Goal: Transaction & Acquisition: Purchase product/service

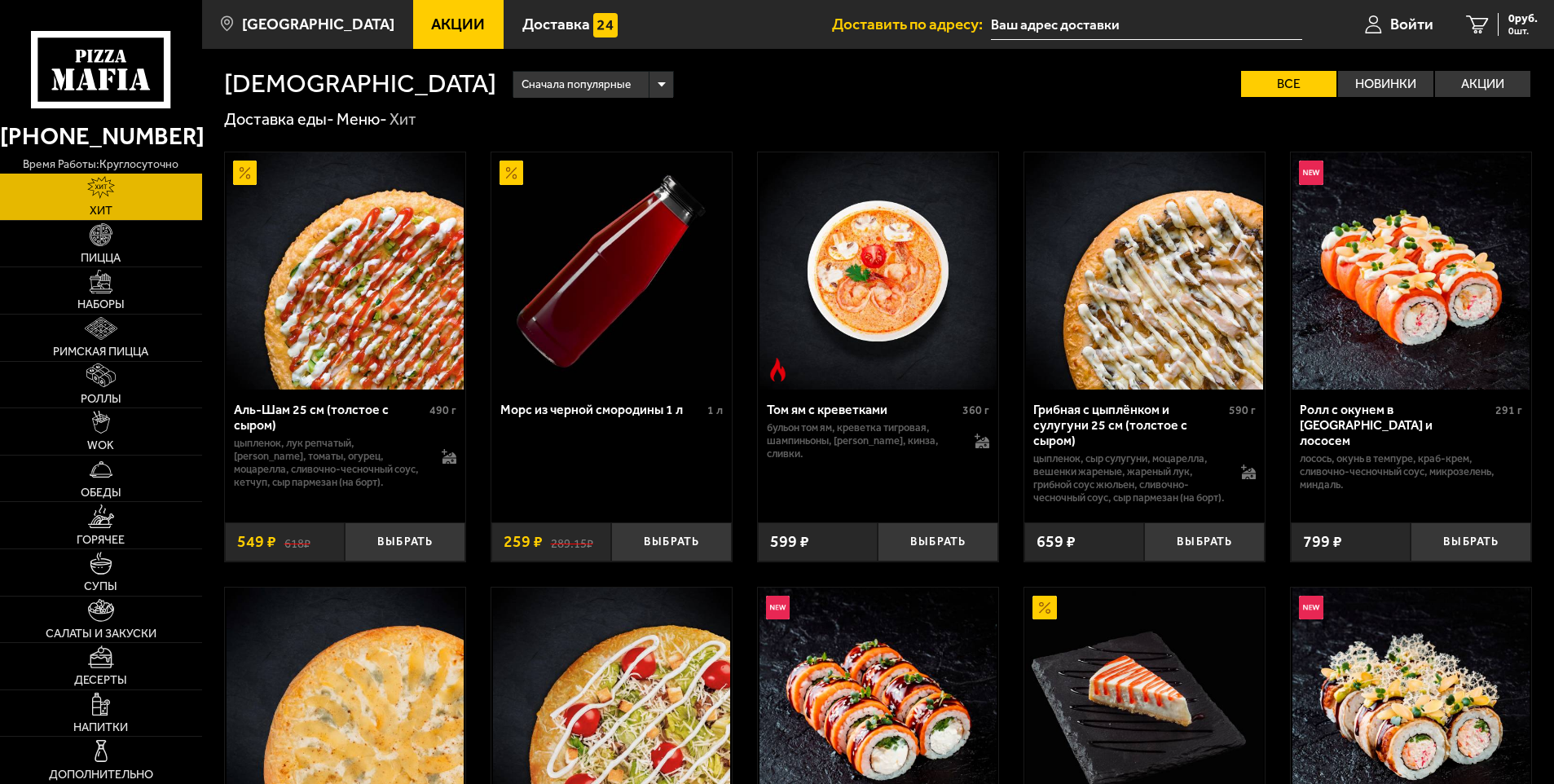
type input "дорога в [GEOGRAPHIC_DATA] [GEOGRAPHIC_DATA], 2"
click at [128, 289] on link "Наборы" at bounding box center [101, 291] width 203 height 47
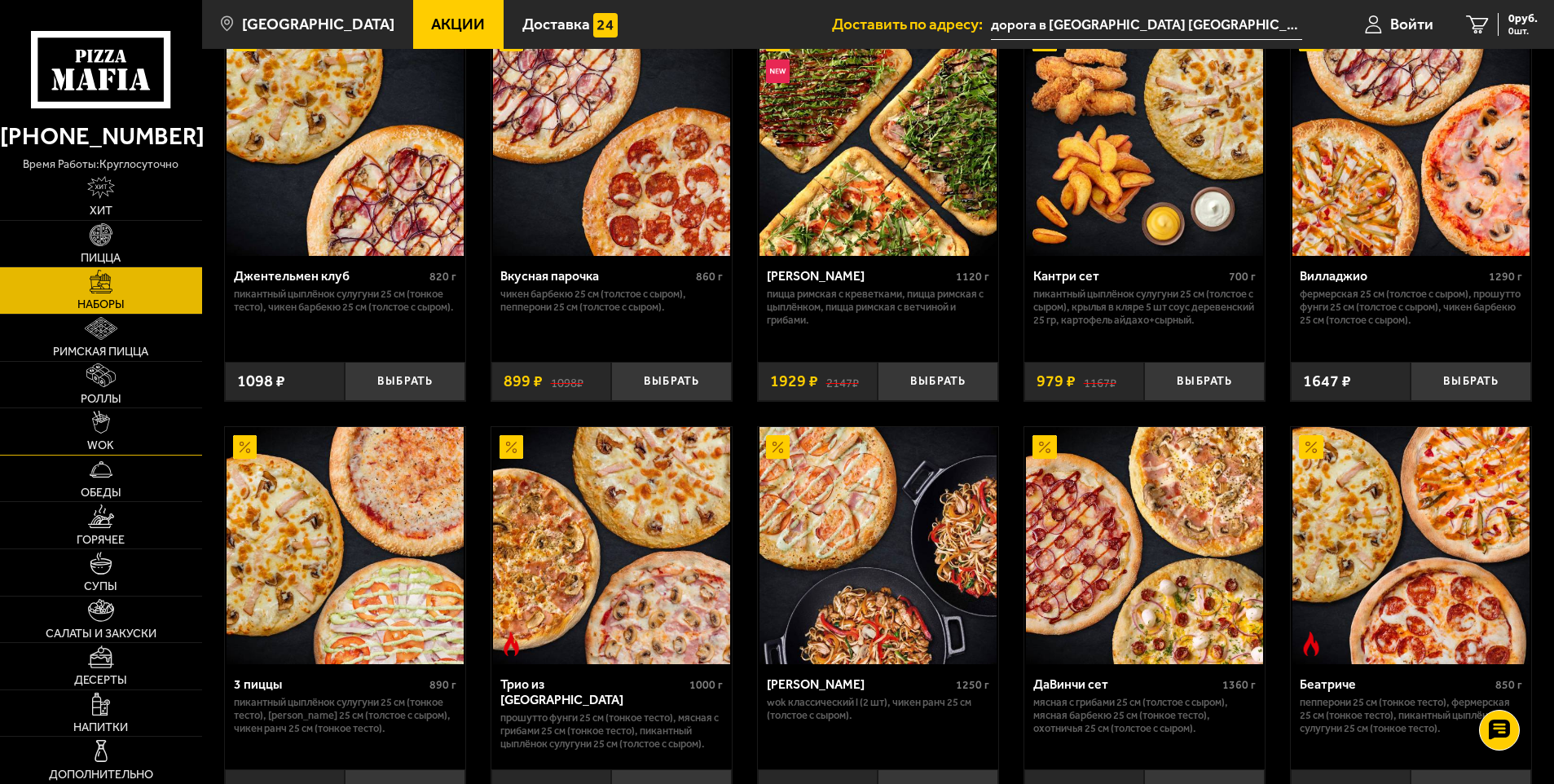
scroll to position [163, 0]
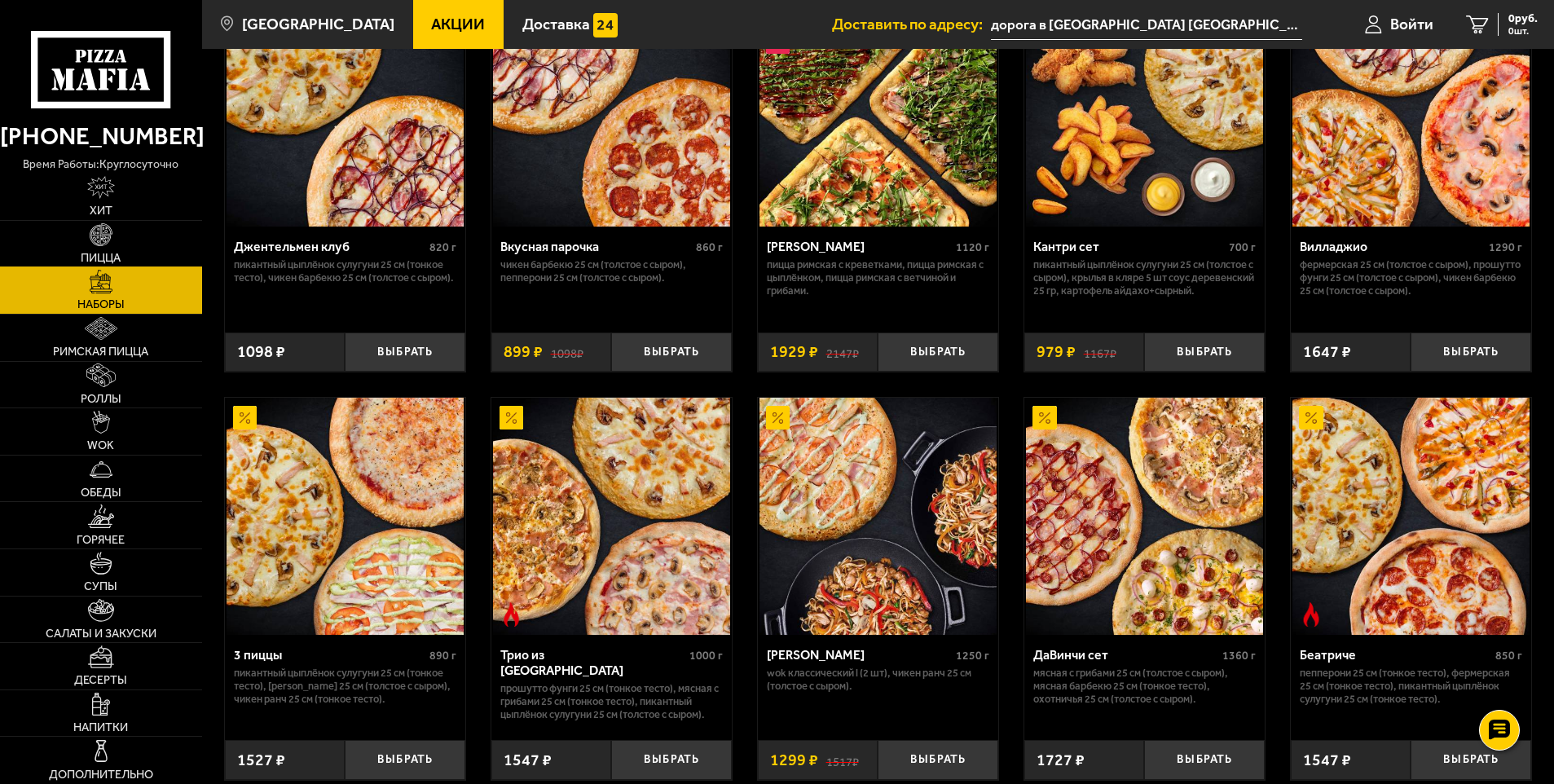
click at [114, 246] on link "Пицца" at bounding box center [101, 244] width 203 height 47
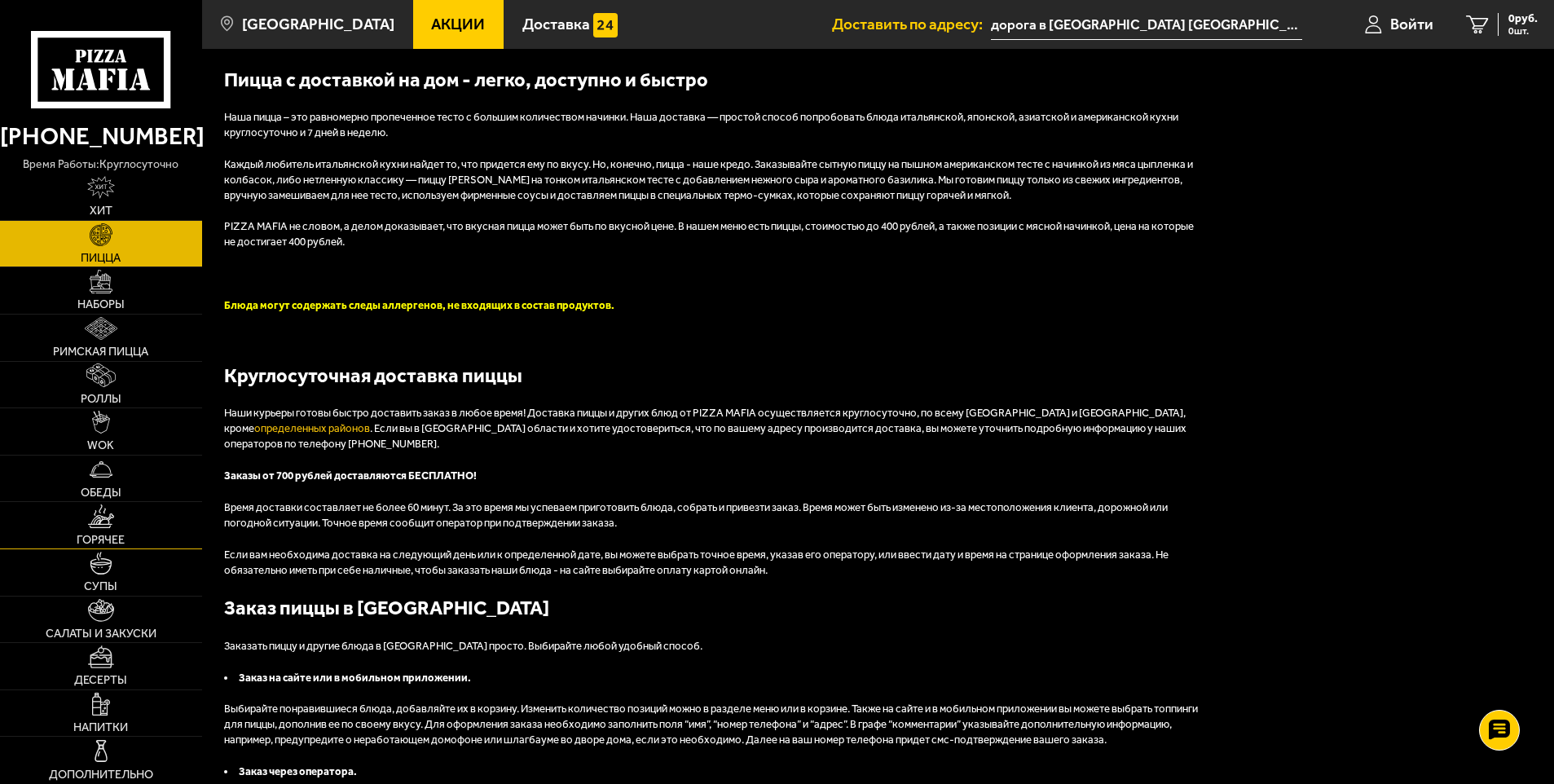
scroll to position [4075, 0]
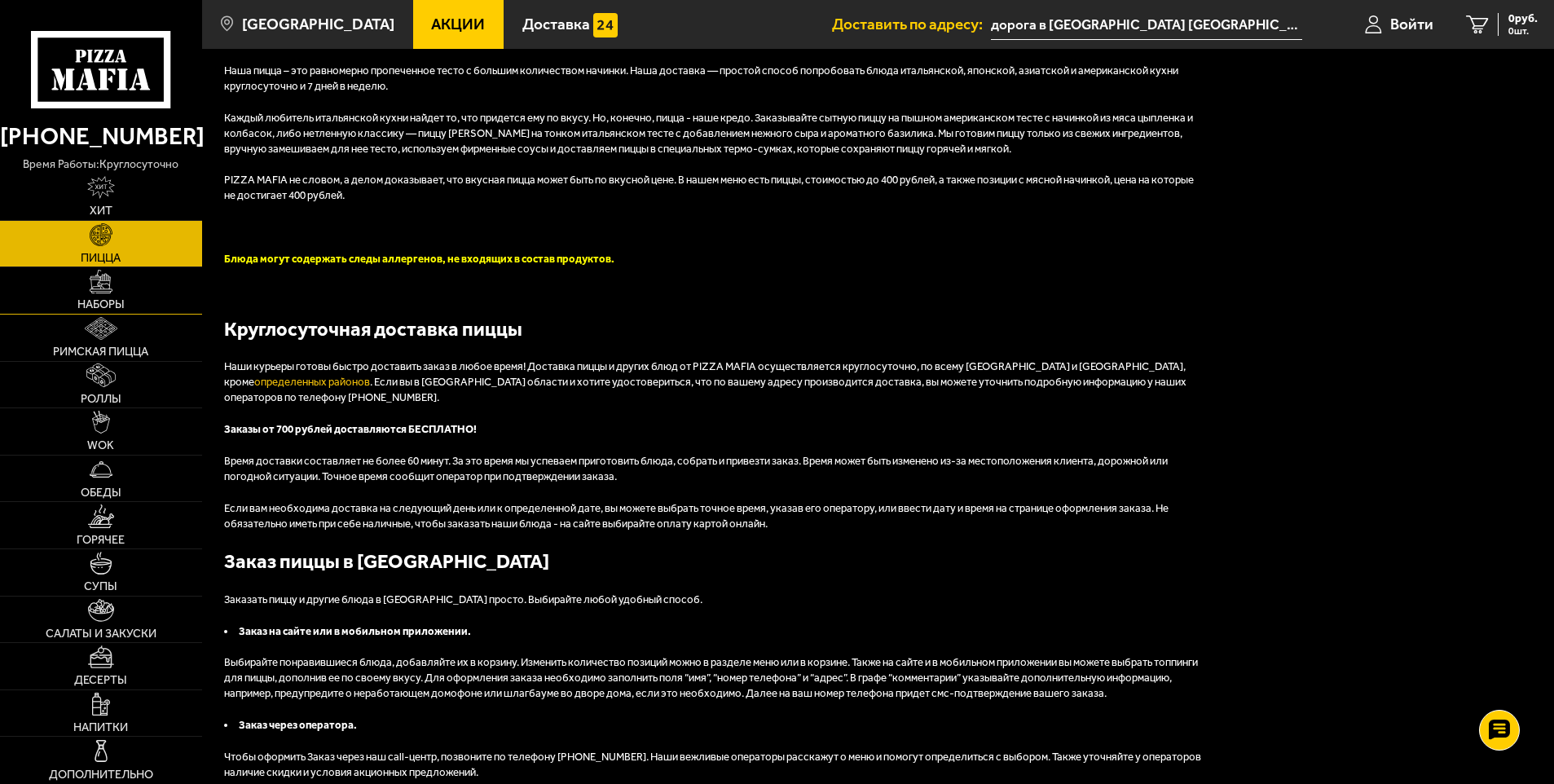
click at [115, 291] on link "Наборы" at bounding box center [101, 291] width 203 height 47
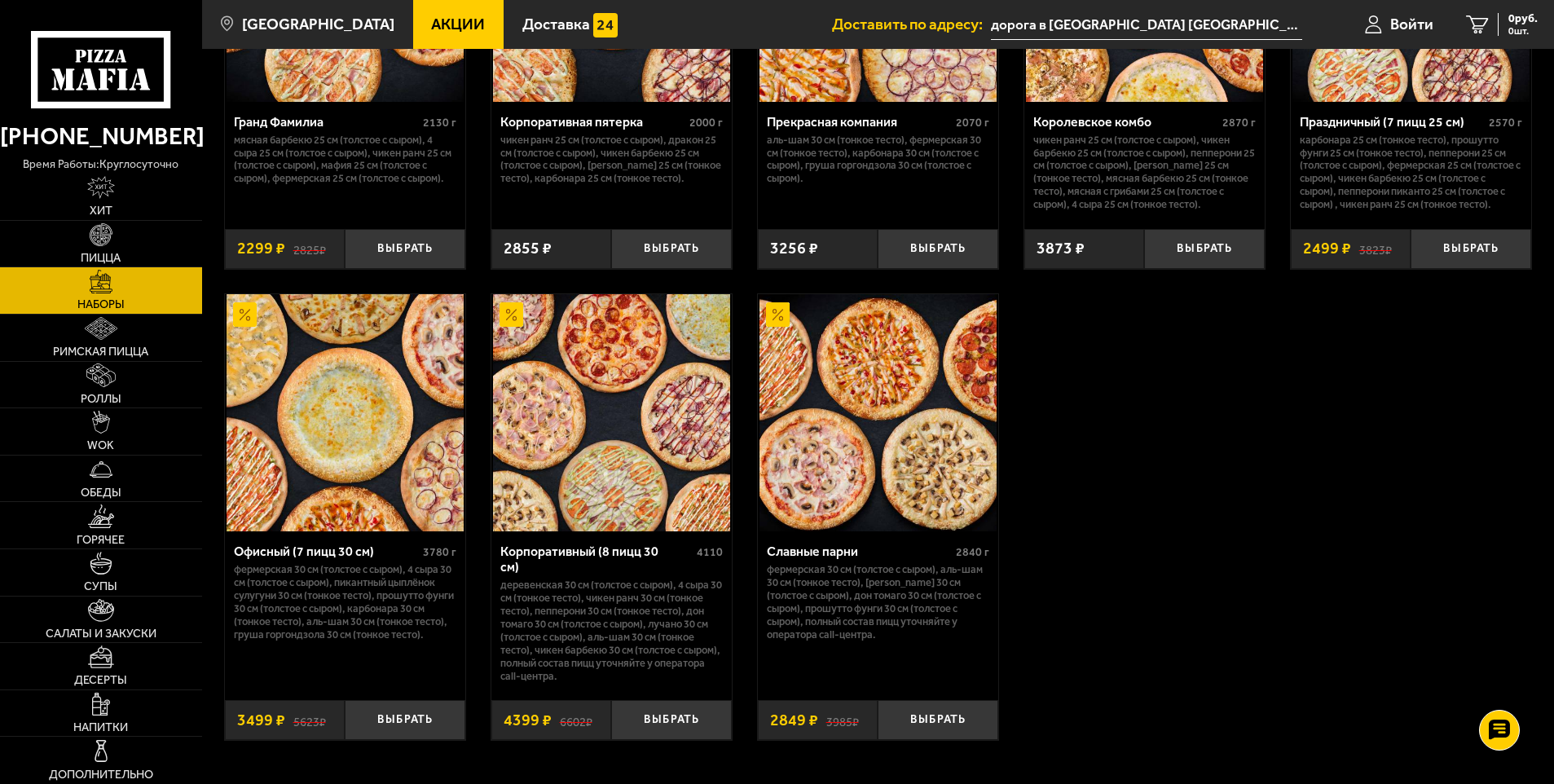
scroll to position [2445, 0]
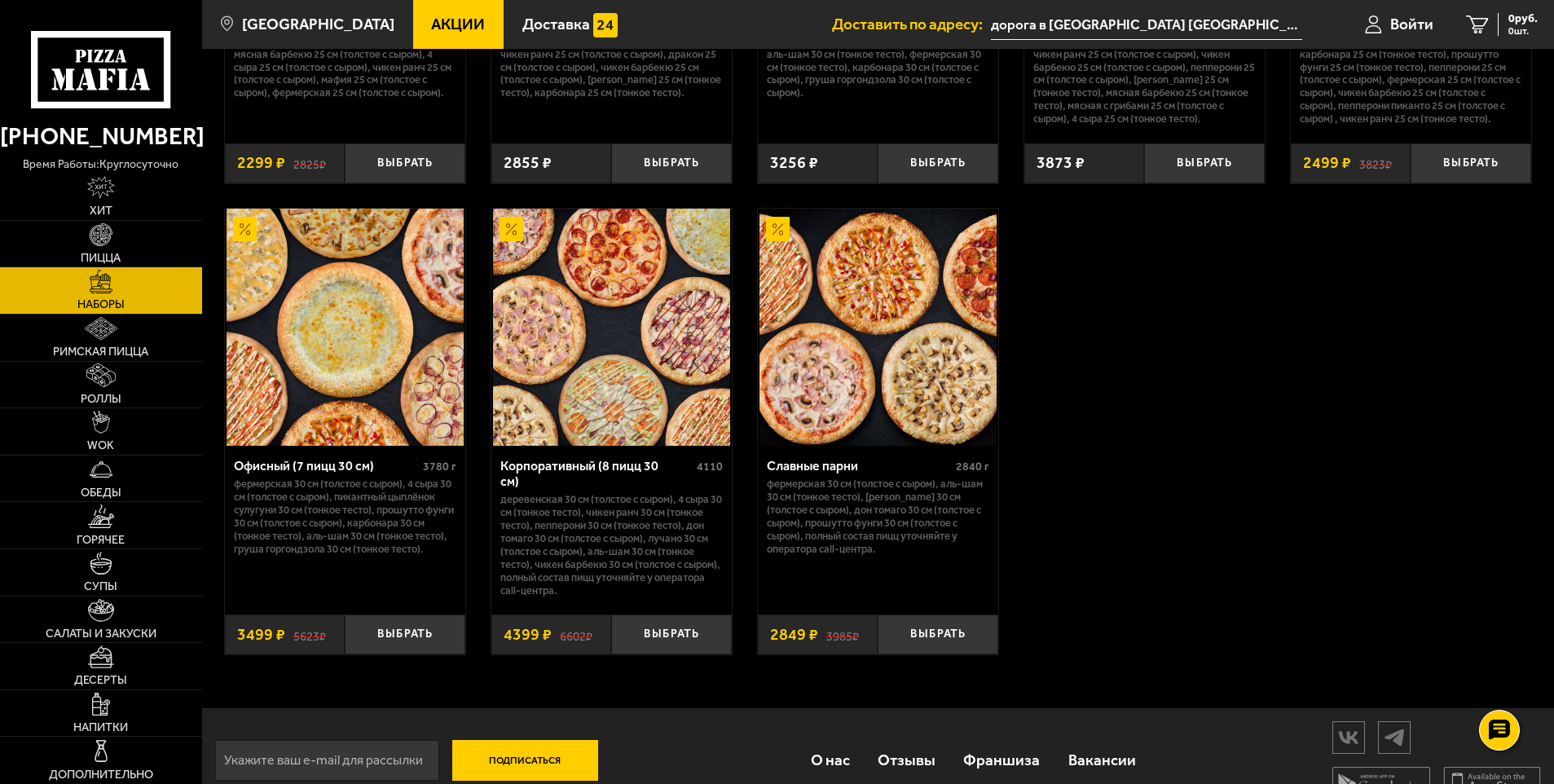
click at [611, 359] on img at bounding box center [611, 326] width 237 height 237
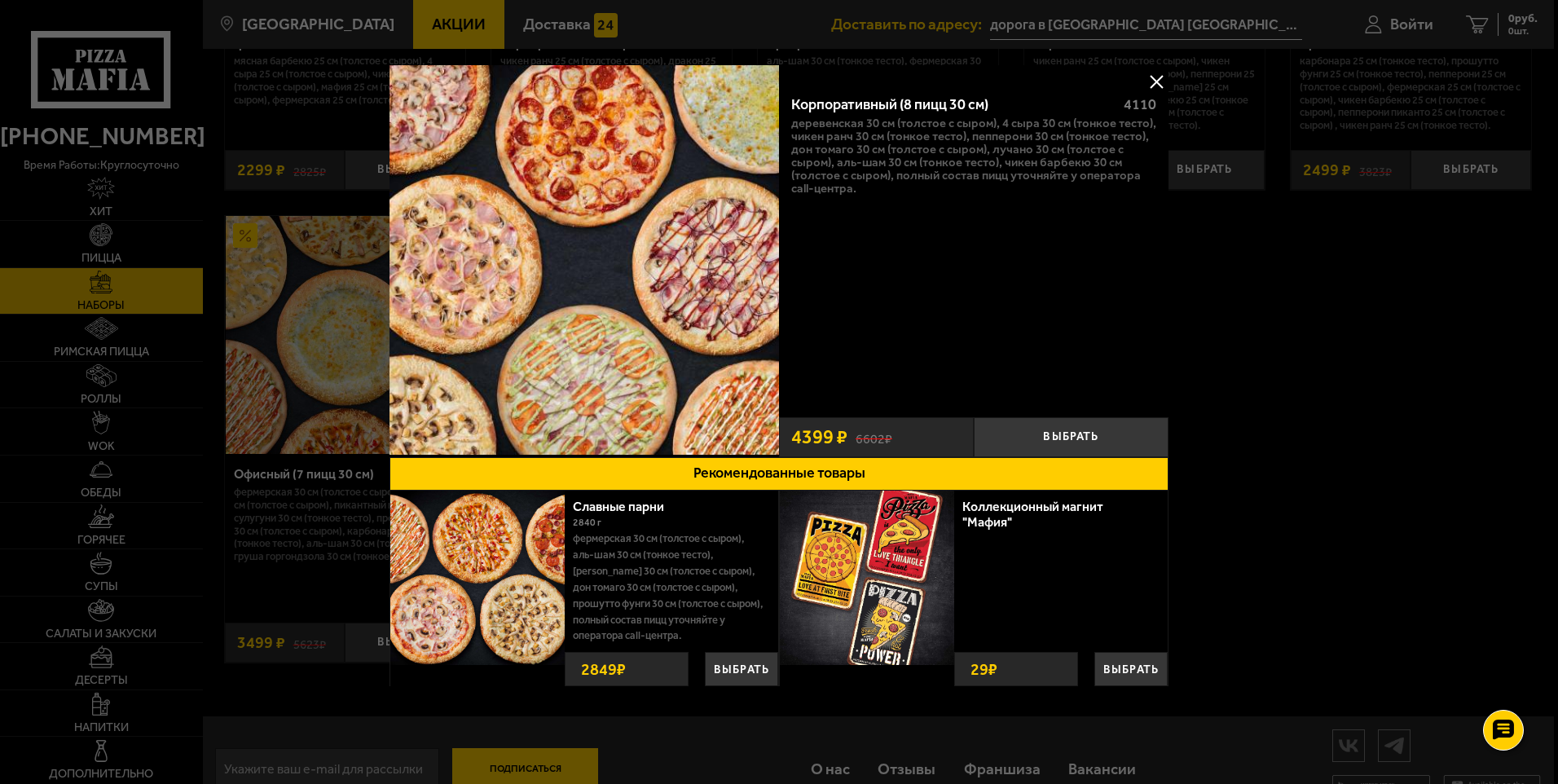
click at [1160, 78] on button at bounding box center [1157, 82] width 24 height 24
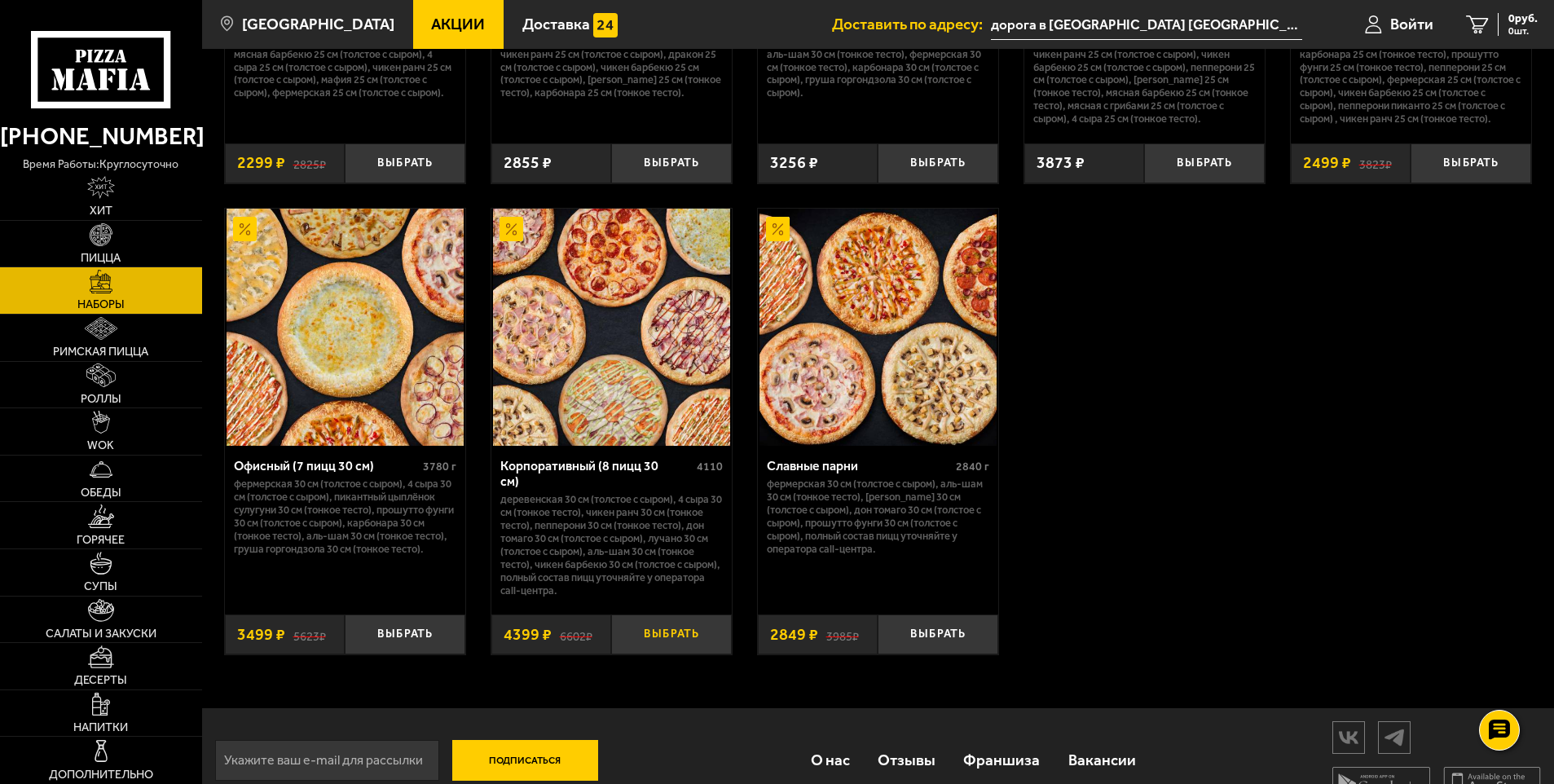
click at [666, 624] on button "Выбрать" at bounding box center [671, 634] width 121 height 40
click at [113, 624] on link "Салаты и закуски" at bounding box center [101, 620] width 203 height 47
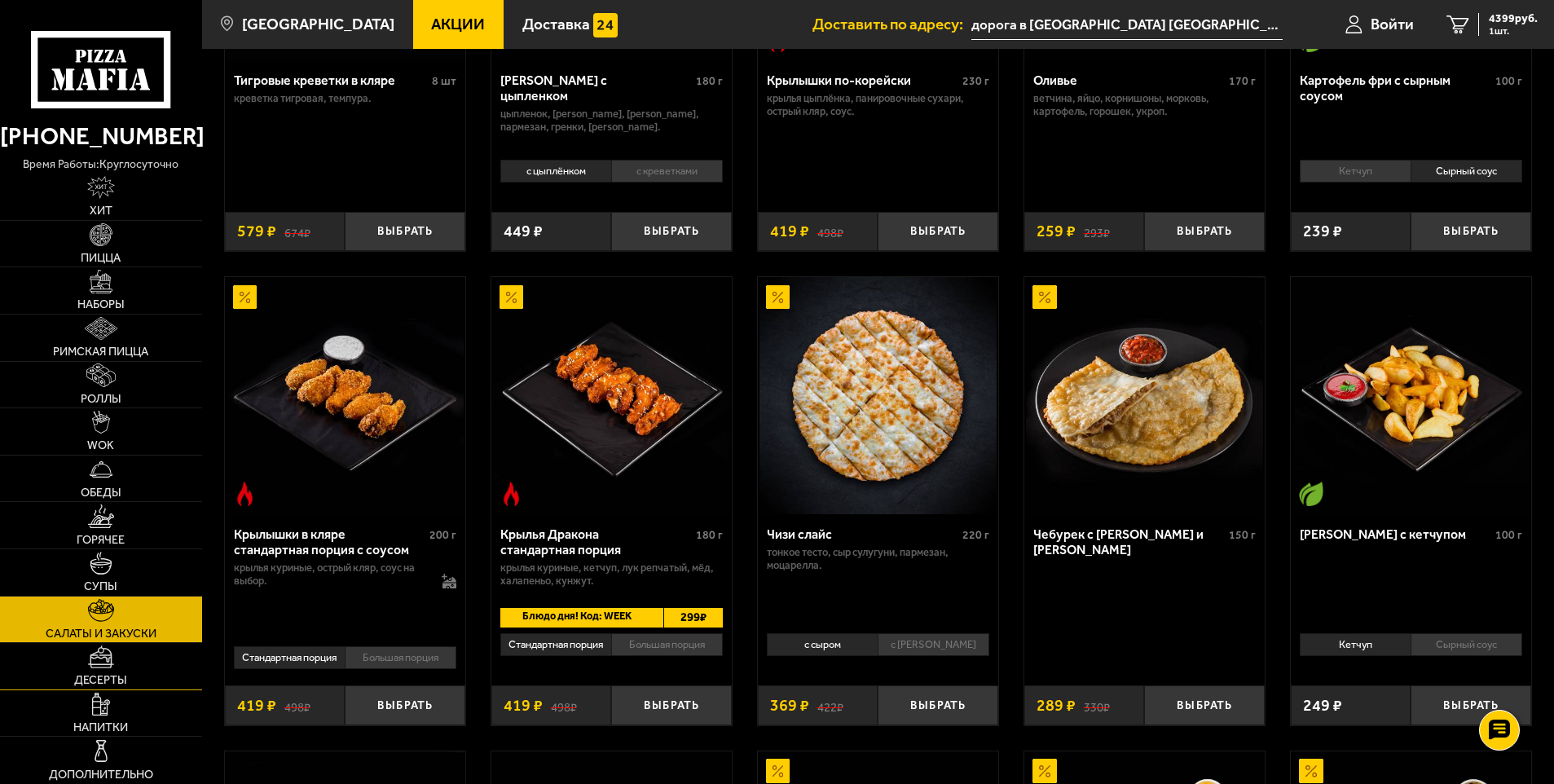
scroll to position [492, 0]
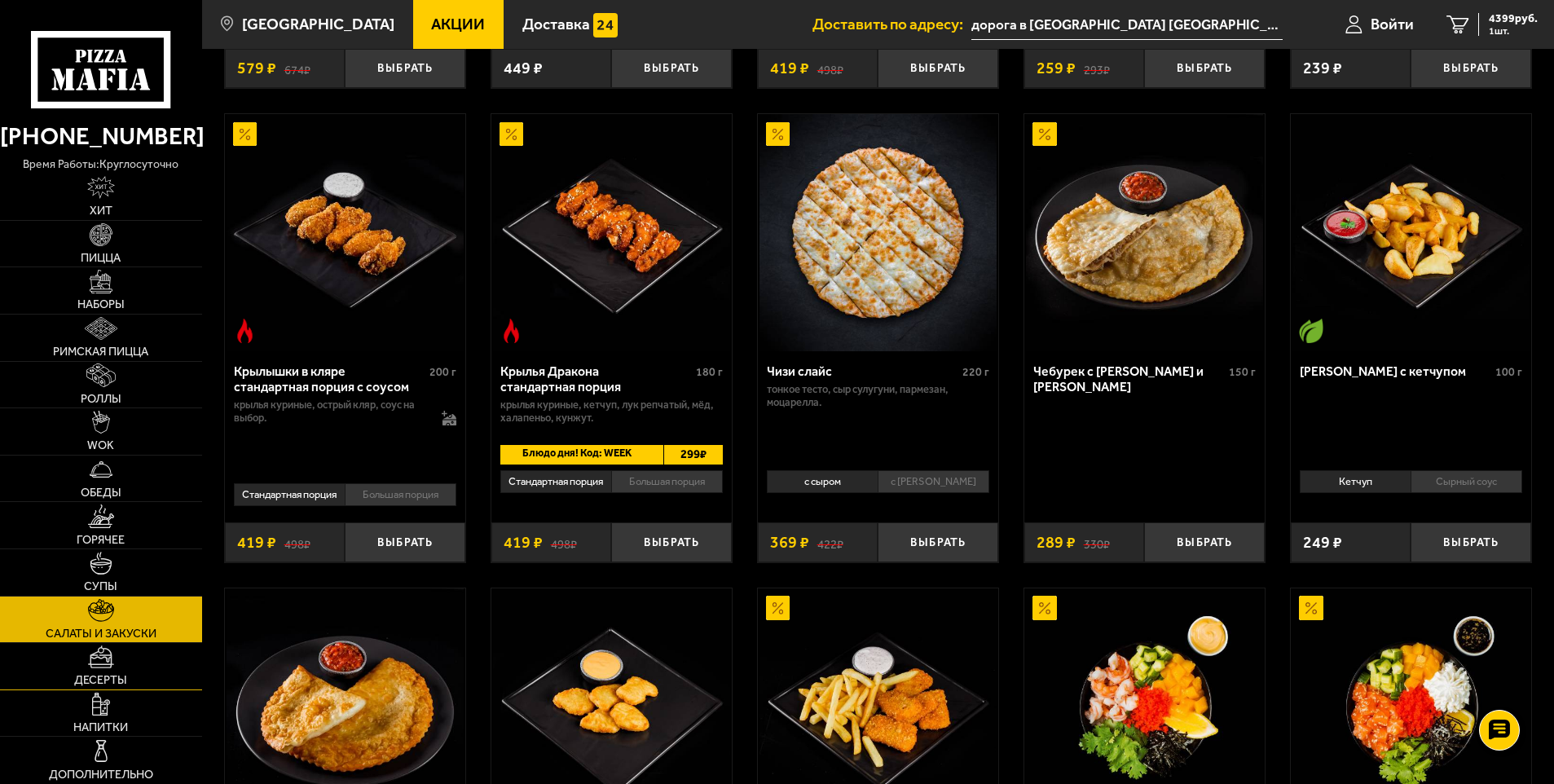
click at [111, 659] on img at bounding box center [101, 656] width 26 height 23
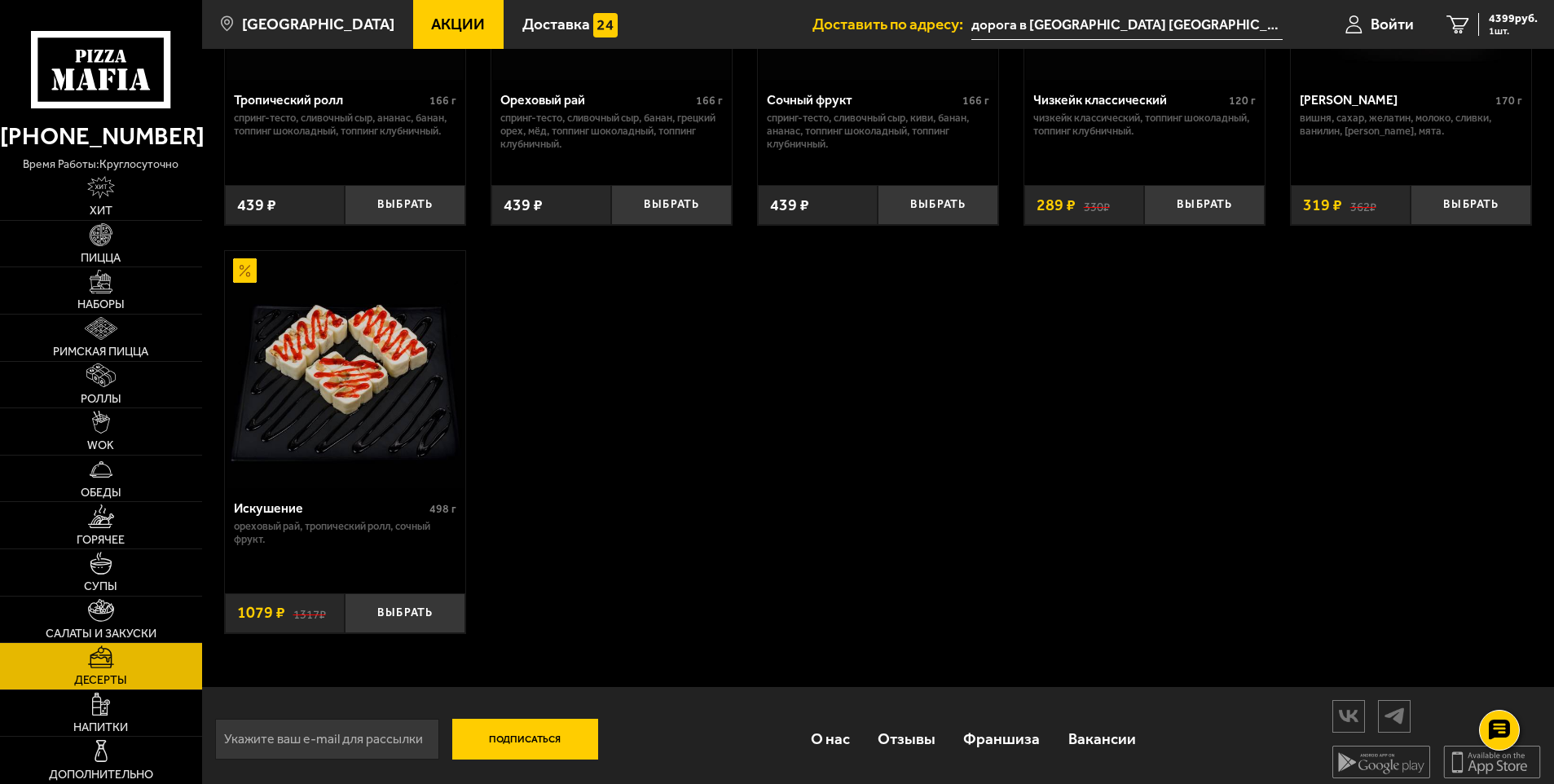
scroll to position [730, 0]
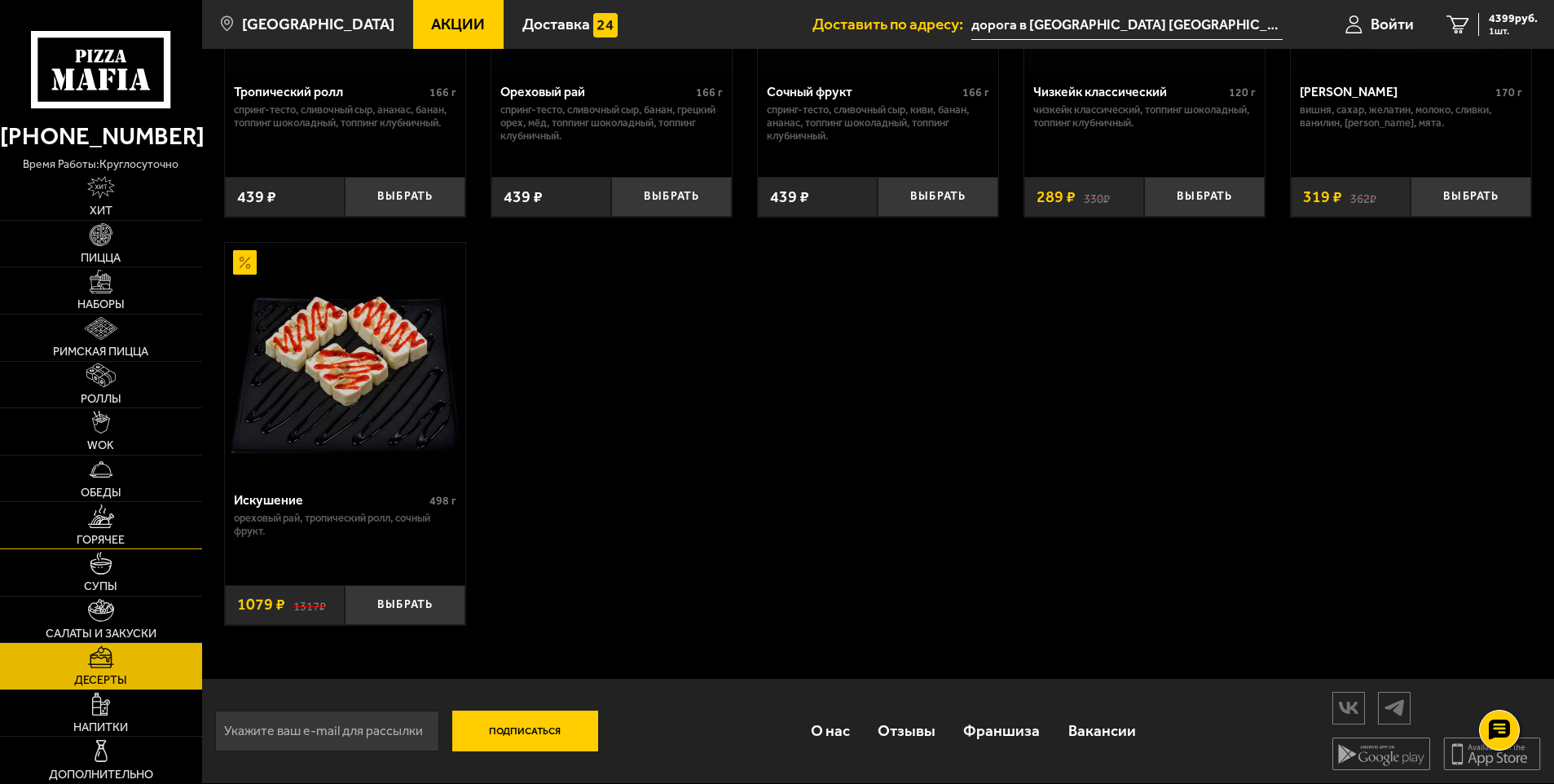
click at [112, 521] on img at bounding box center [101, 516] width 26 height 23
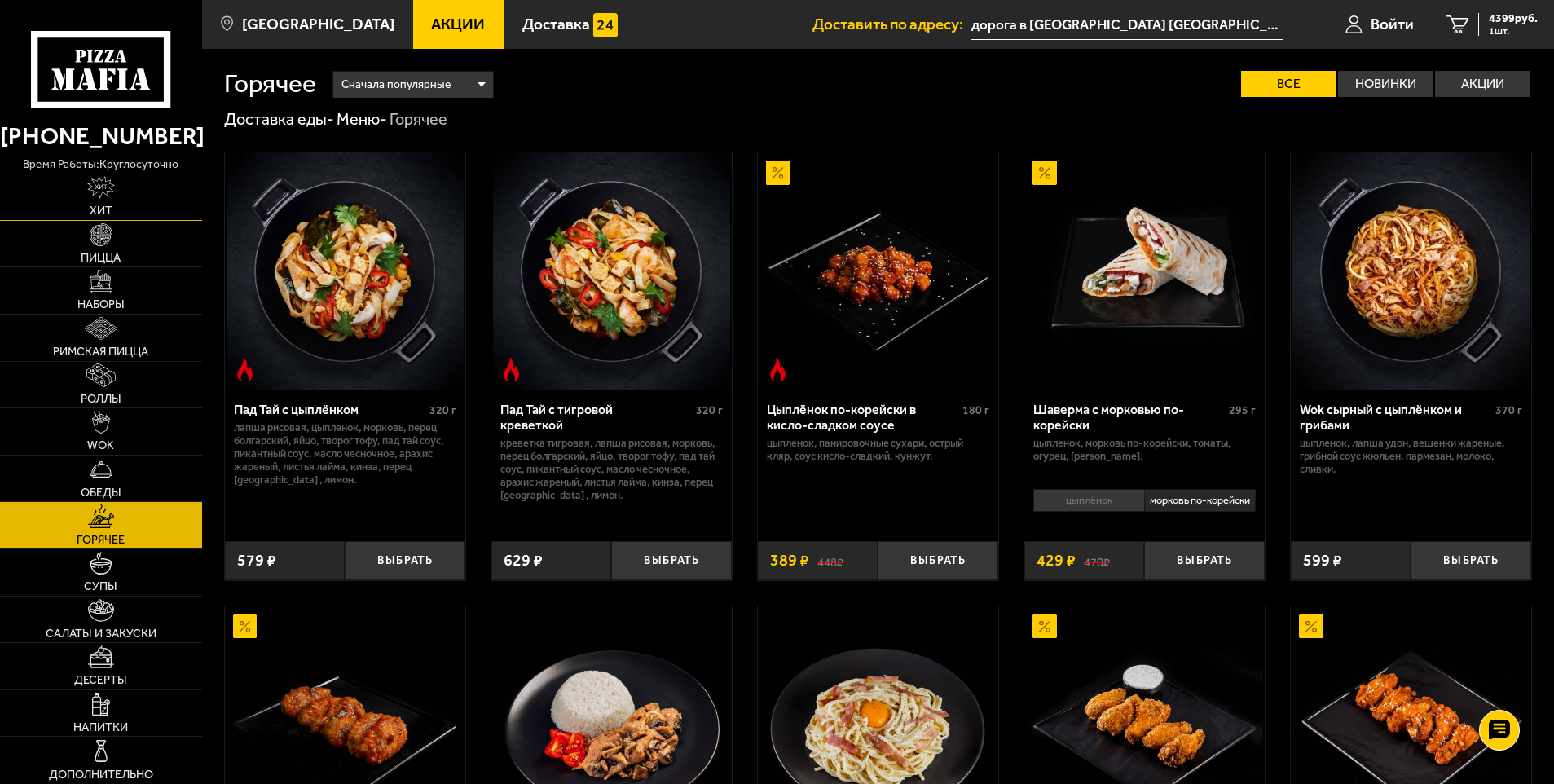
click at [83, 192] on link "Хит" at bounding box center [101, 197] width 203 height 47
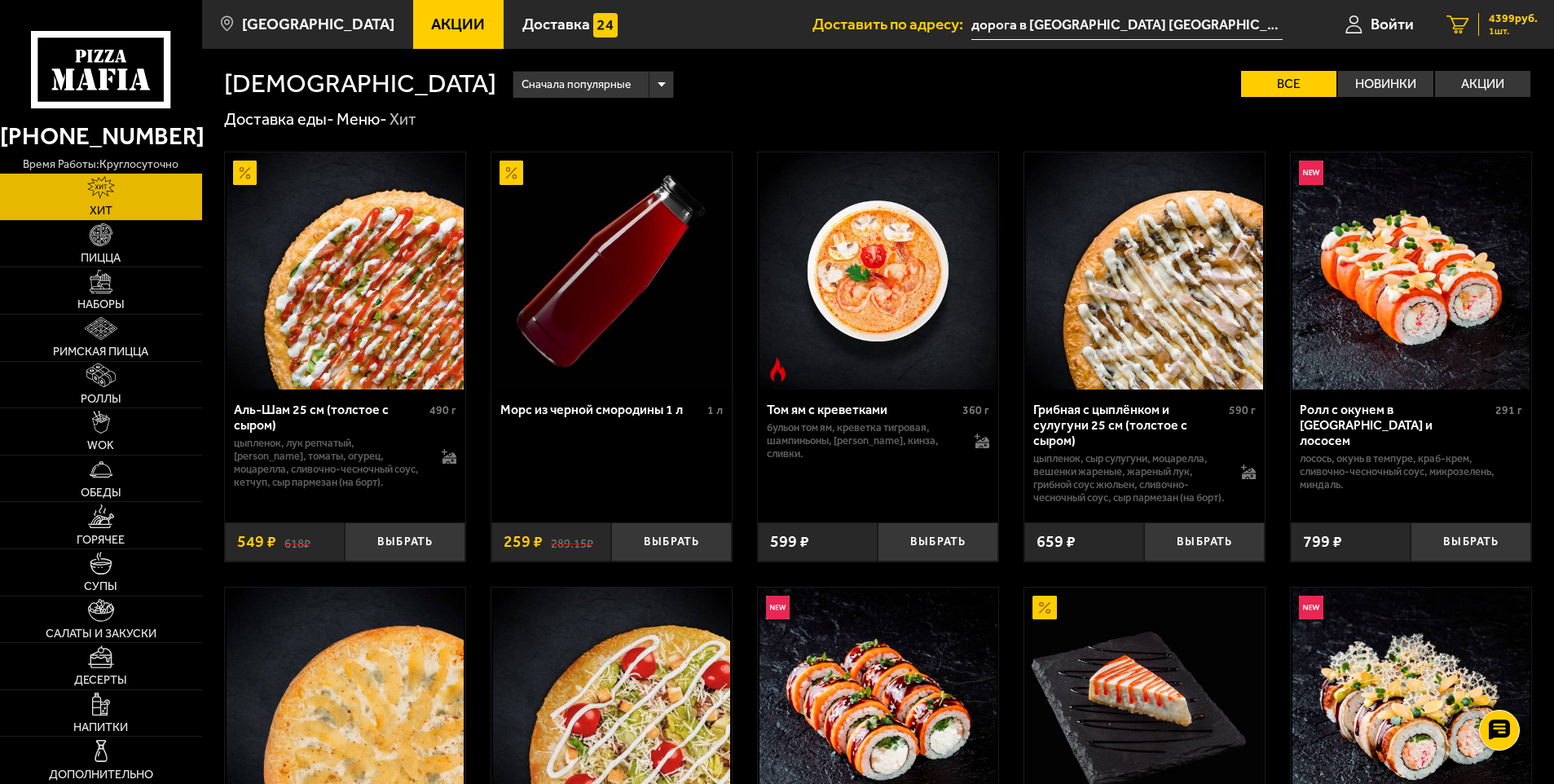
click at [1501, 28] on span "1 шт." at bounding box center [1514, 31] width 49 height 9
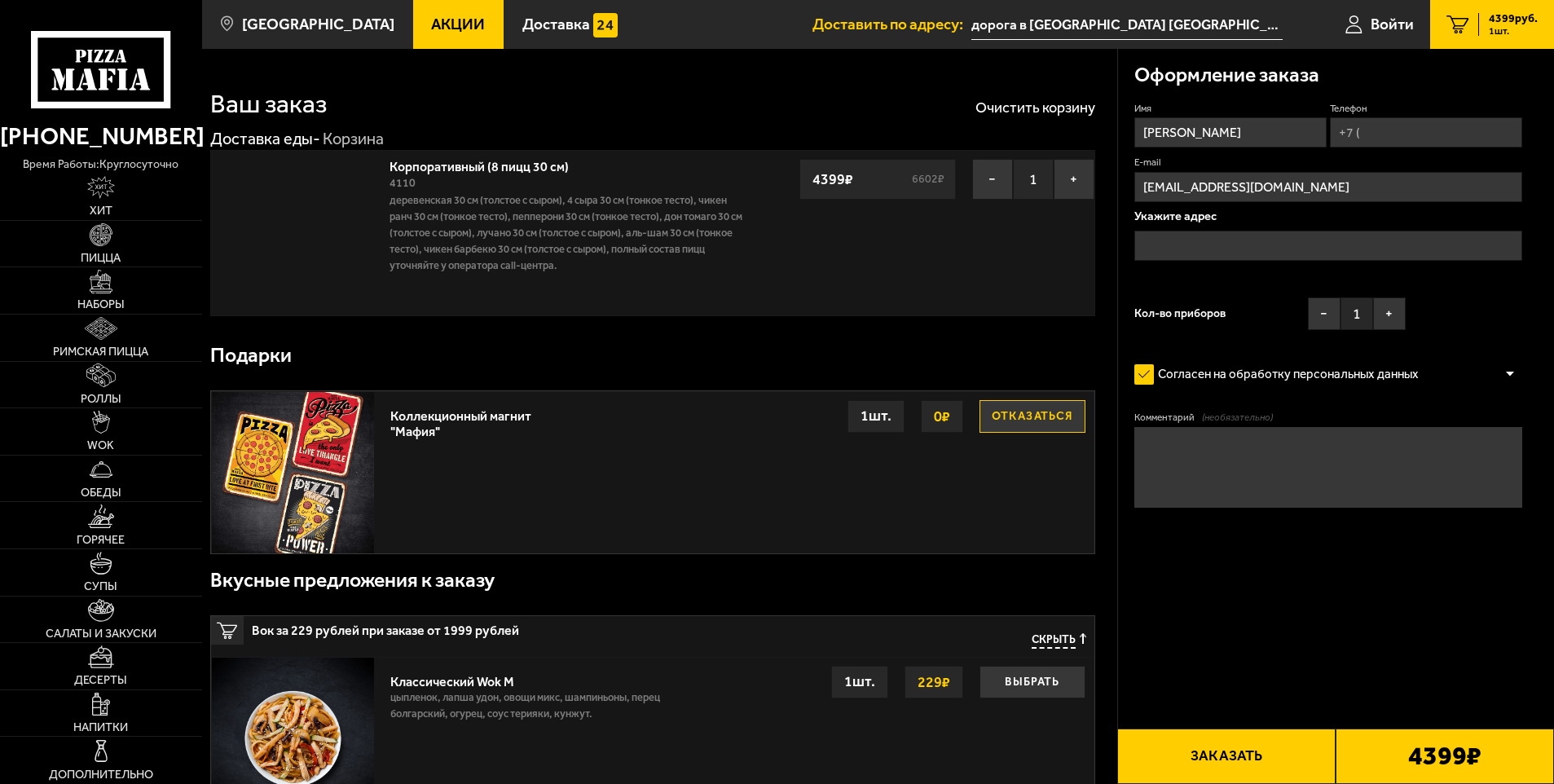
type input "дорога в [GEOGRAPHIC_DATA] [GEOGRAPHIC_DATA], 2"
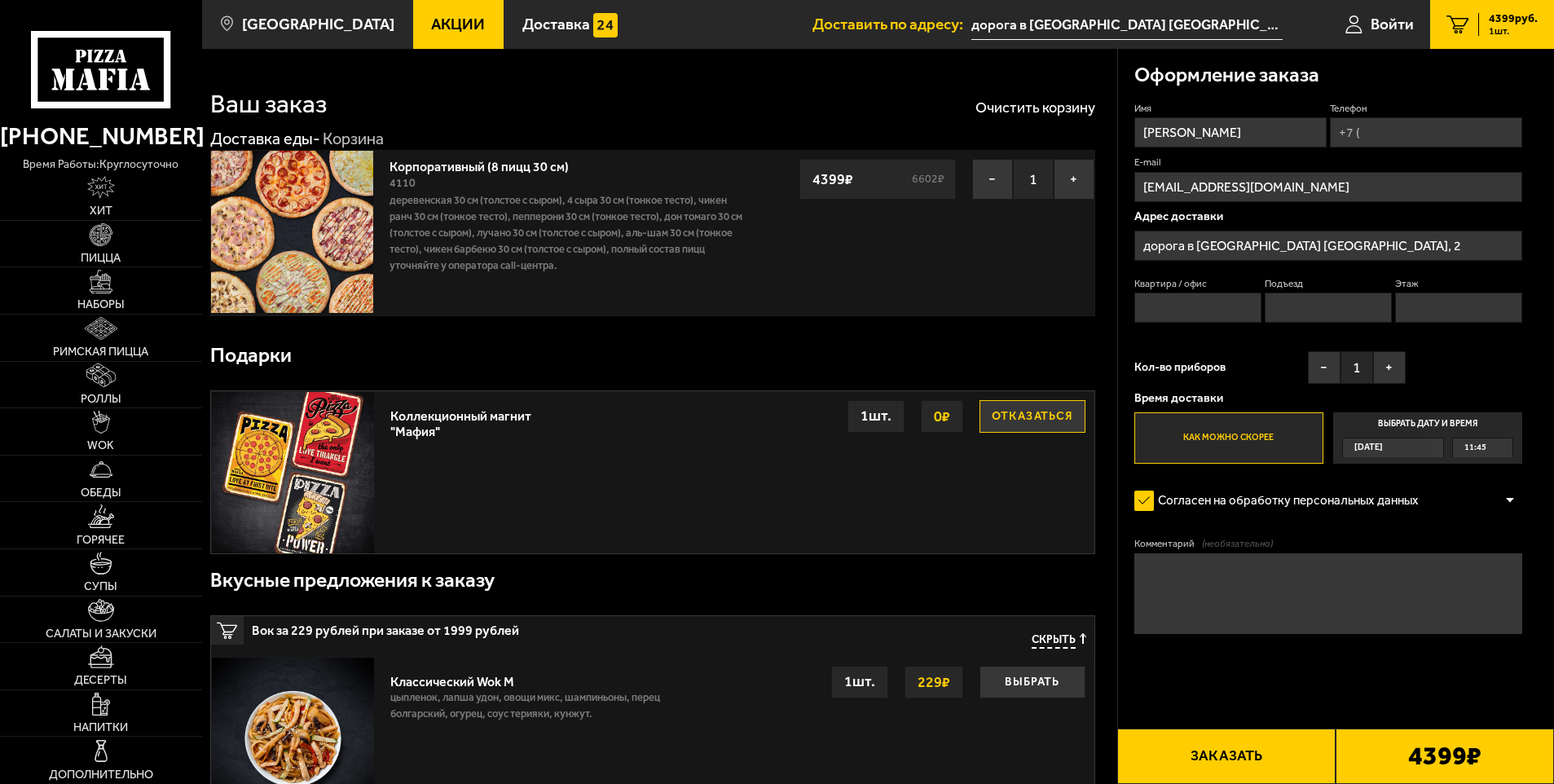
click at [1384, 139] on input "Телефон" at bounding box center [1426, 132] width 192 height 30
type input "[PHONE_NUMBER]"
click at [1408, 428] on label "Выбрать дату и время [DATE] 11:45" at bounding box center [1428, 439] width 189 height 53
click at [0, 0] on input "Выбрать дату и время [DATE] 11:45" at bounding box center [0, 0] width 0 height 0
click at [1423, 450] on div "[DATE]" at bounding box center [1385, 447] width 84 height 19
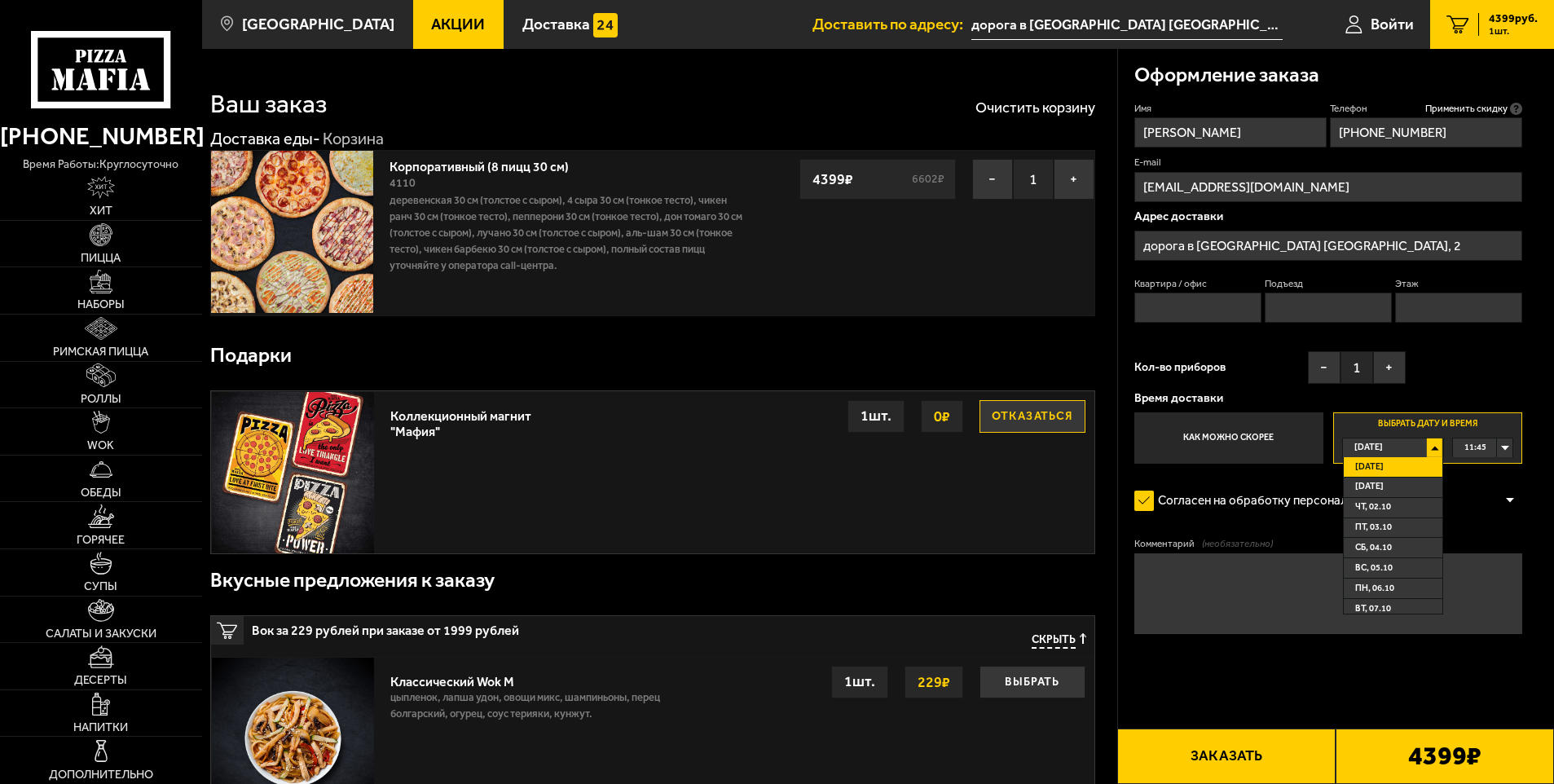
click at [1506, 445] on div "11:45" at bounding box center [1482, 447] width 59 height 19
click at [1483, 530] on span "12:30" at bounding box center [1475, 528] width 22 height 19
click at [1383, 467] on span "[DATE]" at bounding box center [1369, 467] width 28 height 19
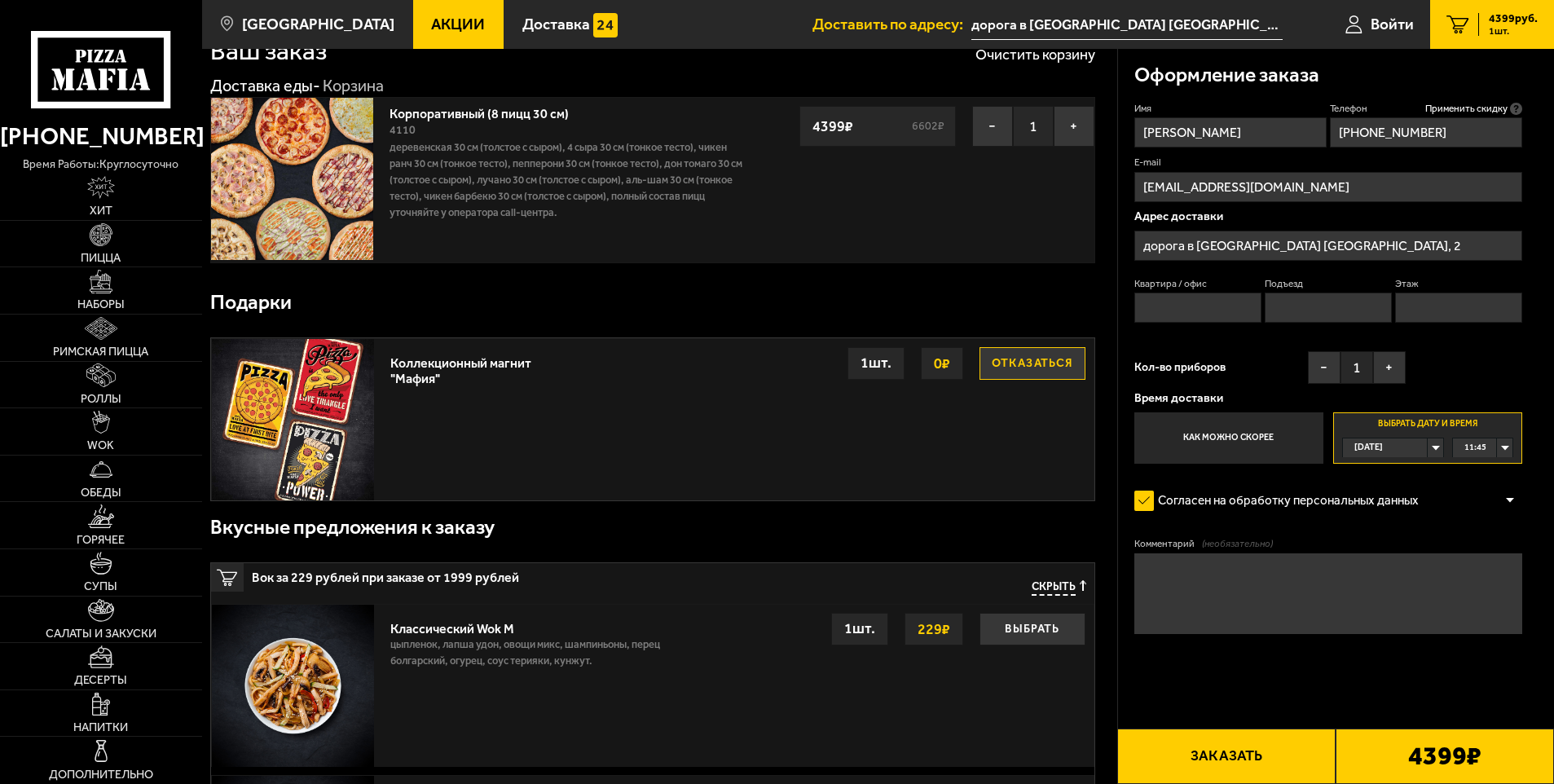
scroll to position [82, 0]
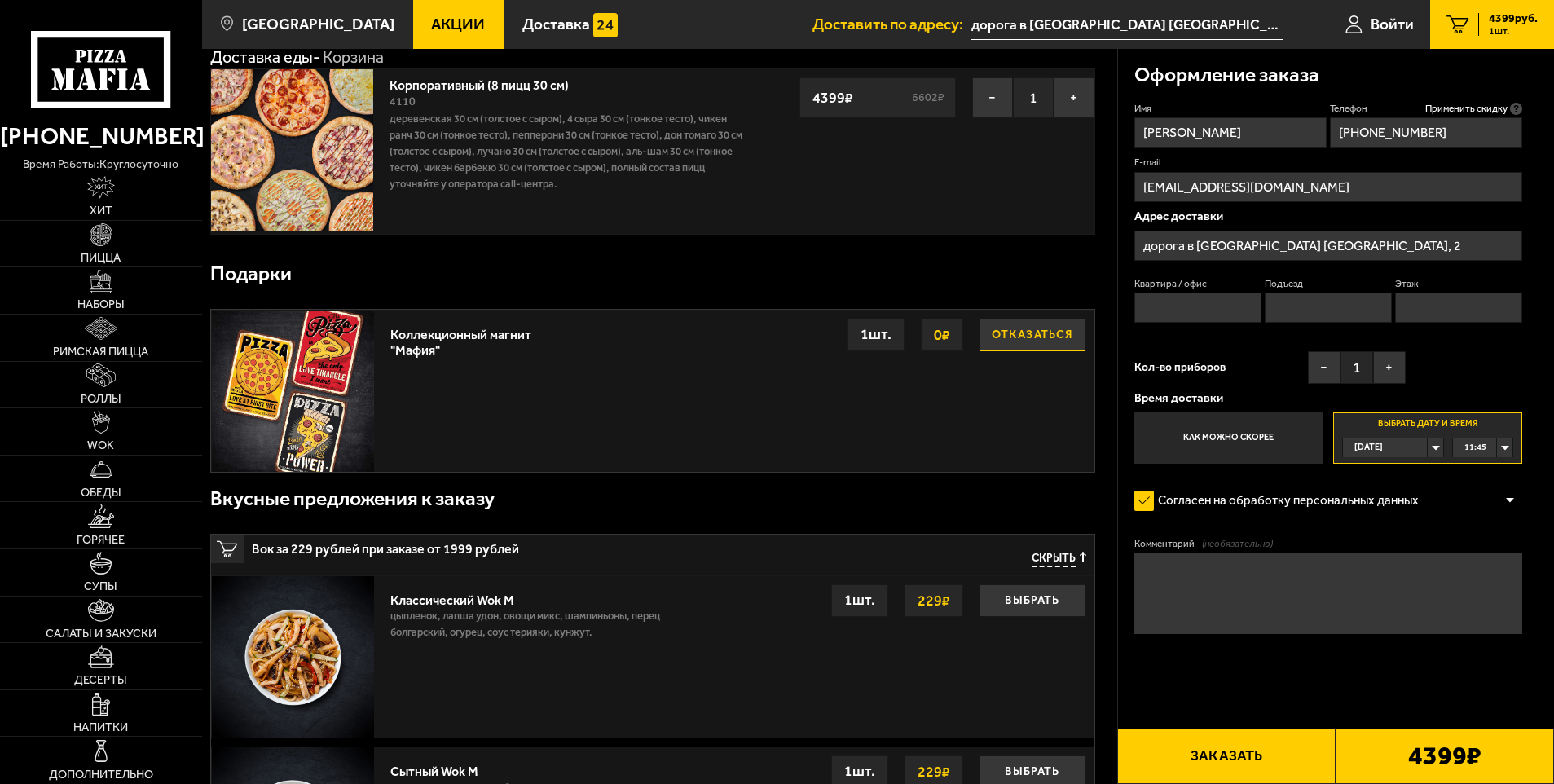
click at [1253, 764] on button "Заказать" at bounding box center [1226, 756] width 219 height 55
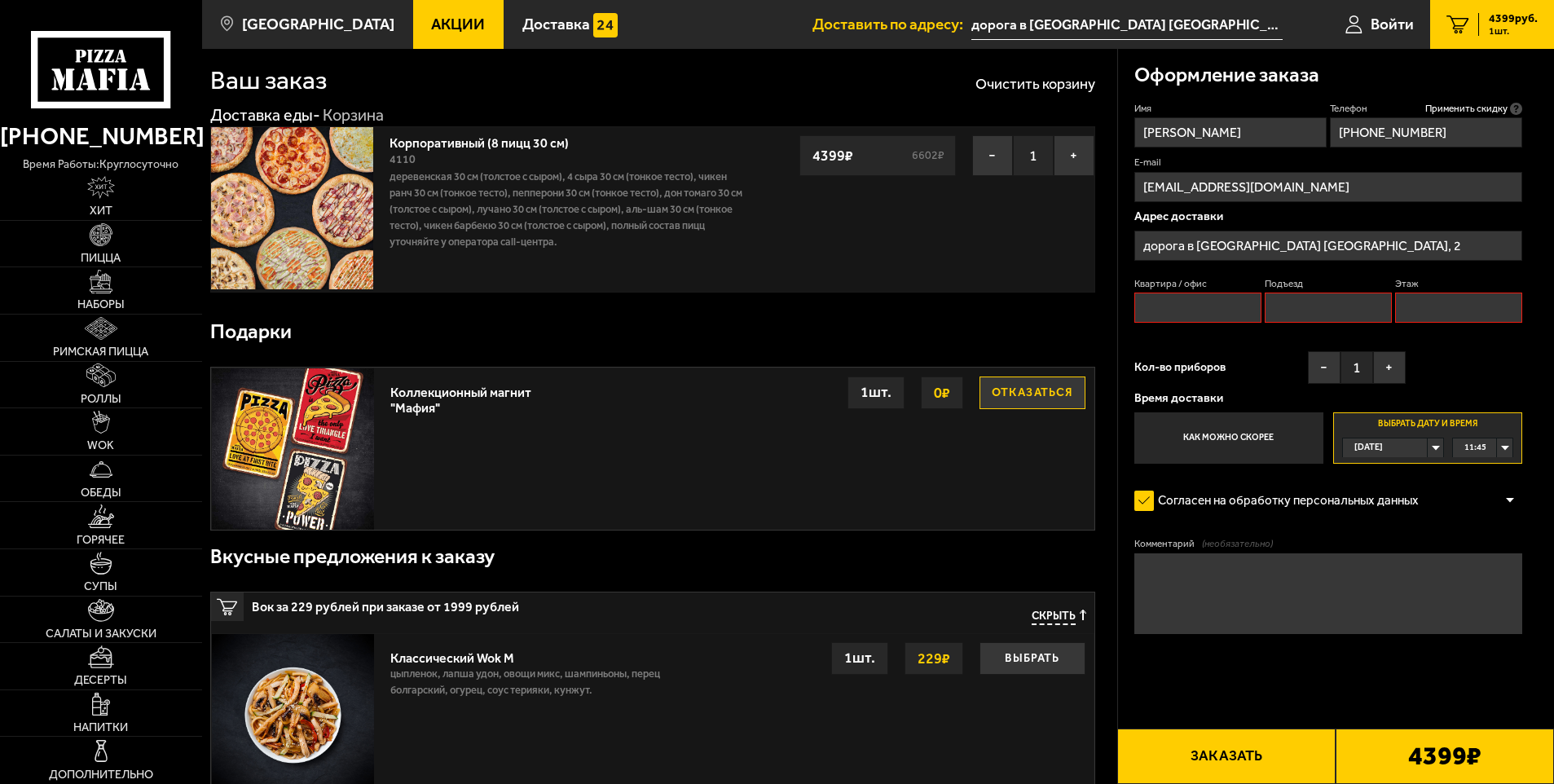
scroll to position [0, 0]
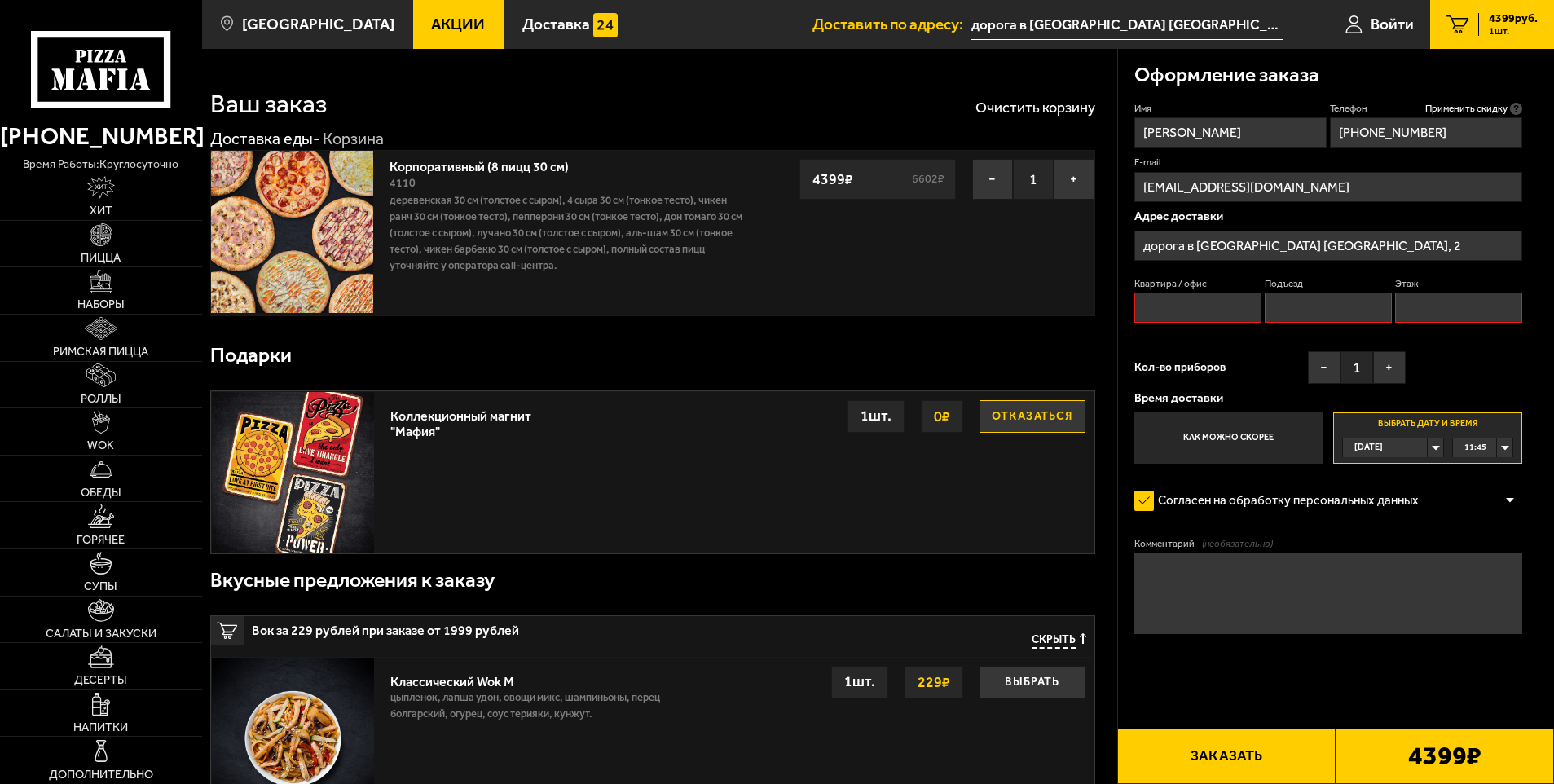
click at [1172, 311] on input "Квартира / офис" at bounding box center [1199, 308] width 128 height 30
type input "0"
click at [1271, 312] on input "Подъезд" at bounding box center [1329, 308] width 128 height 30
type input "0"
click at [1421, 310] on input "Этаж" at bounding box center [1459, 308] width 128 height 30
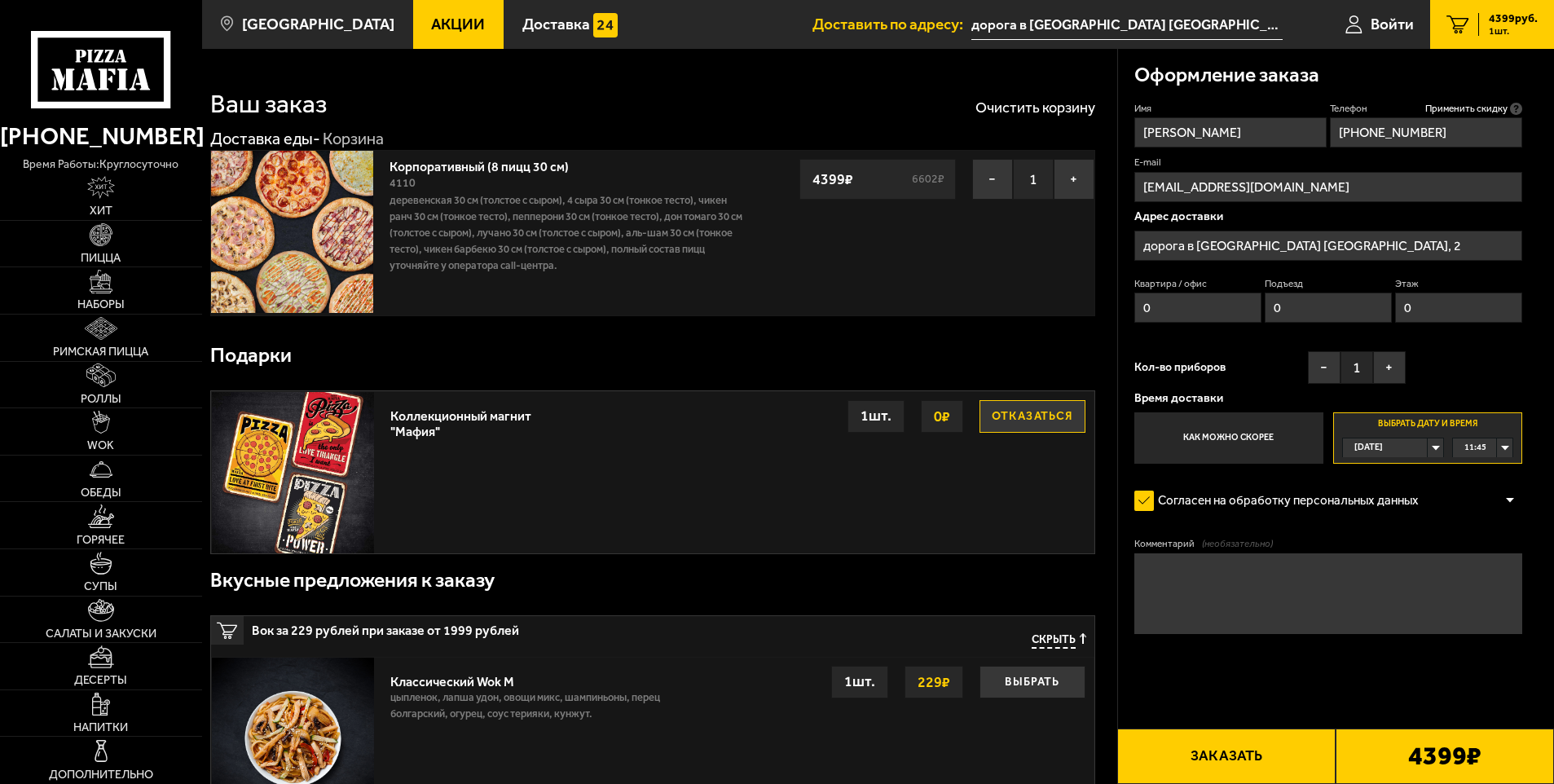
type input "0"
click at [1249, 762] on button "Заказать" at bounding box center [1226, 756] width 219 height 55
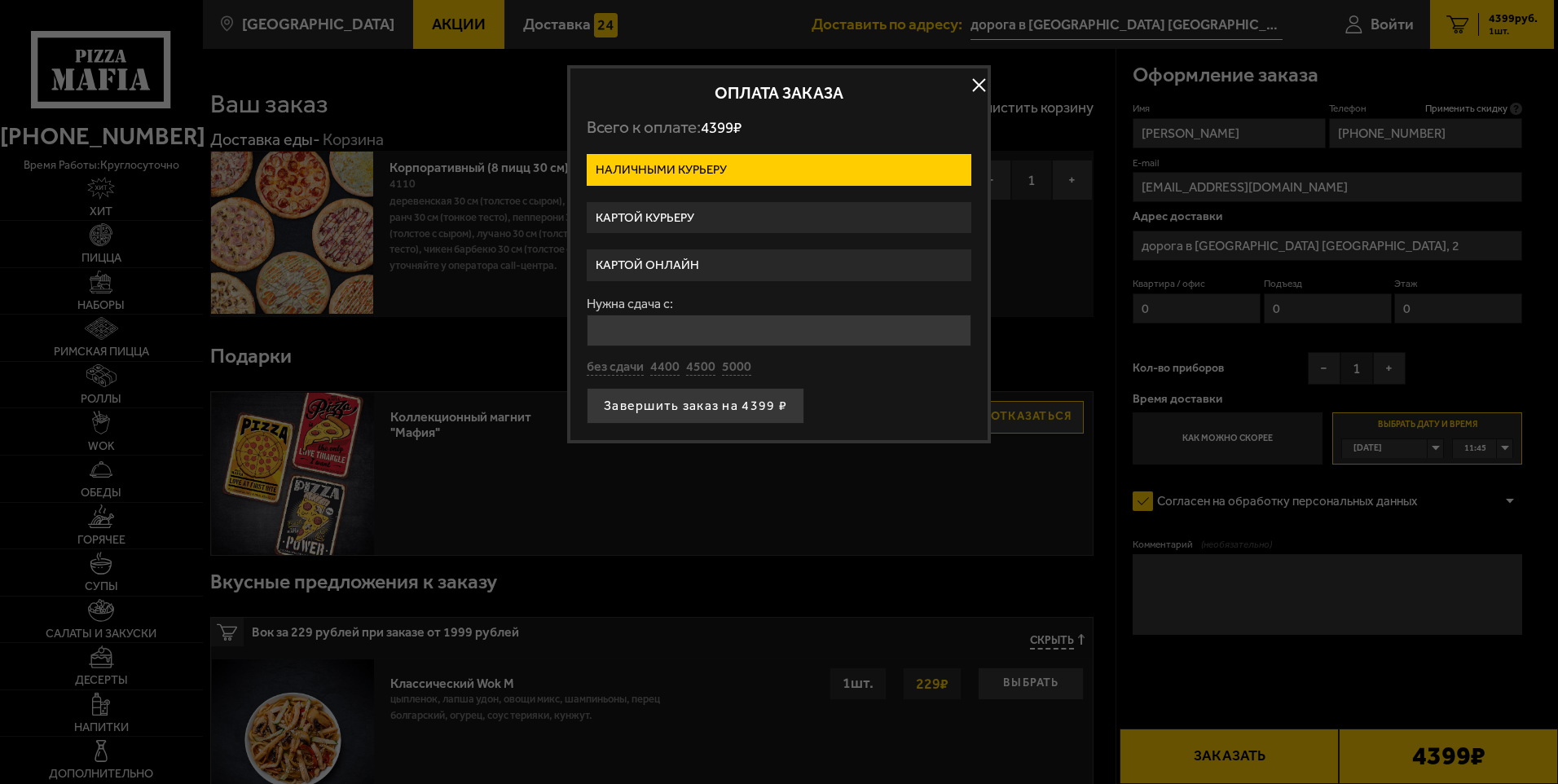
click at [694, 225] on label "Картой курьеру" at bounding box center [779, 219] width 385 height 32
click at [0, 0] on input "Картой курьеру" at bounding box center [0, 0] width 0 height 0
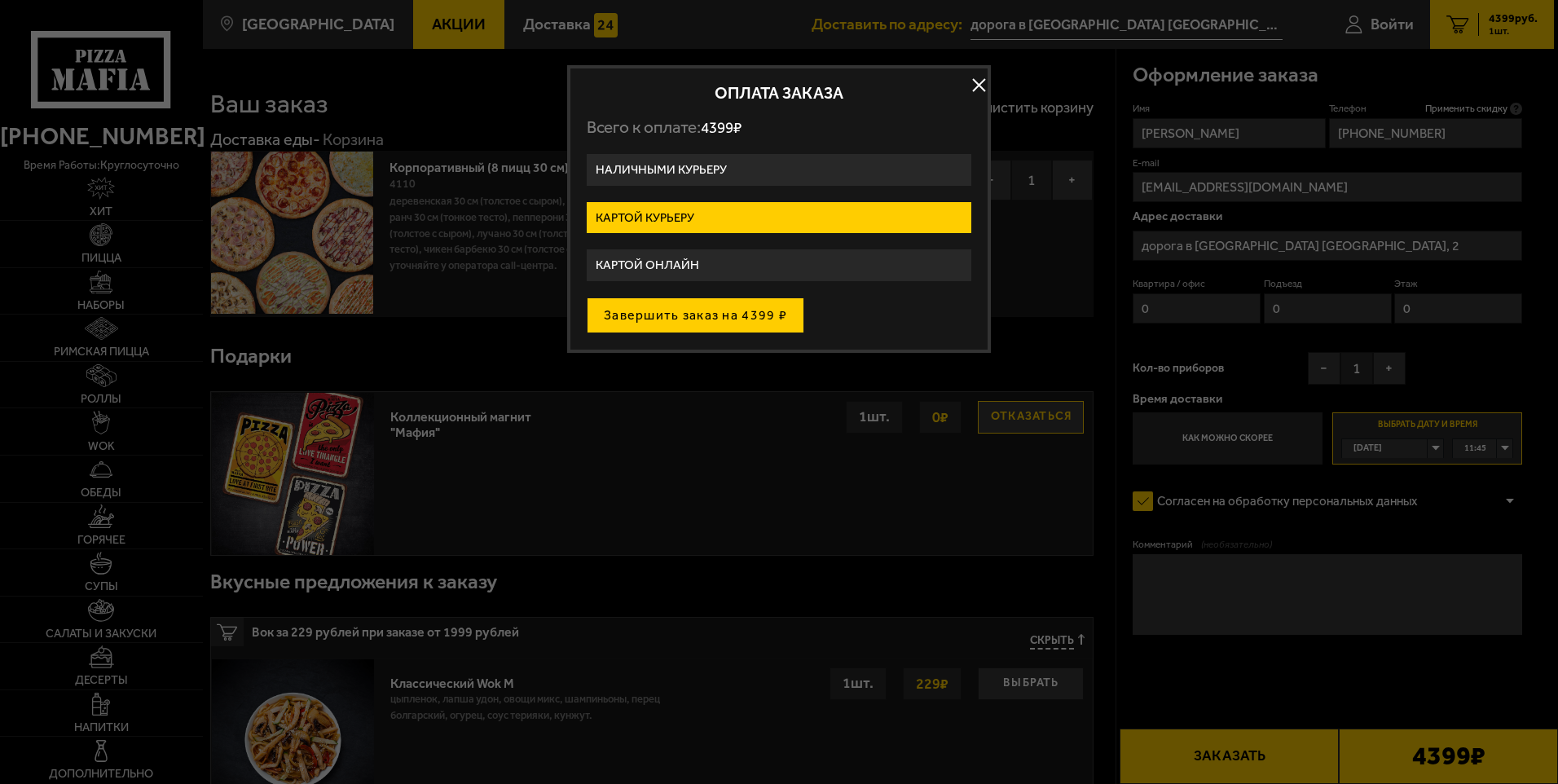
click at [728, 317] on button "Завершить заказ на 4399 ₽" at bounding box center [696, 315] width 218 height 36
